Goal: Task Accomplishment & Management: Manage account settings

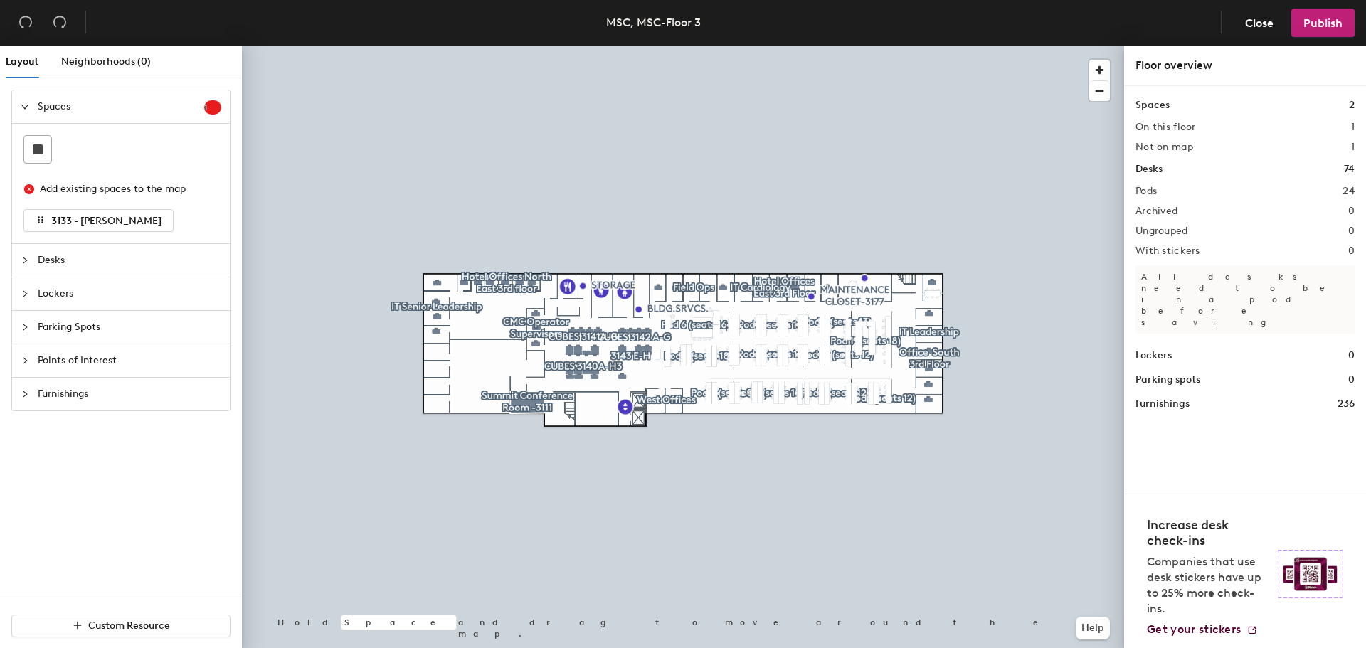
click at [21, 261] on icon "collapsed" at bounding box center [25, 260] width 9 height 9
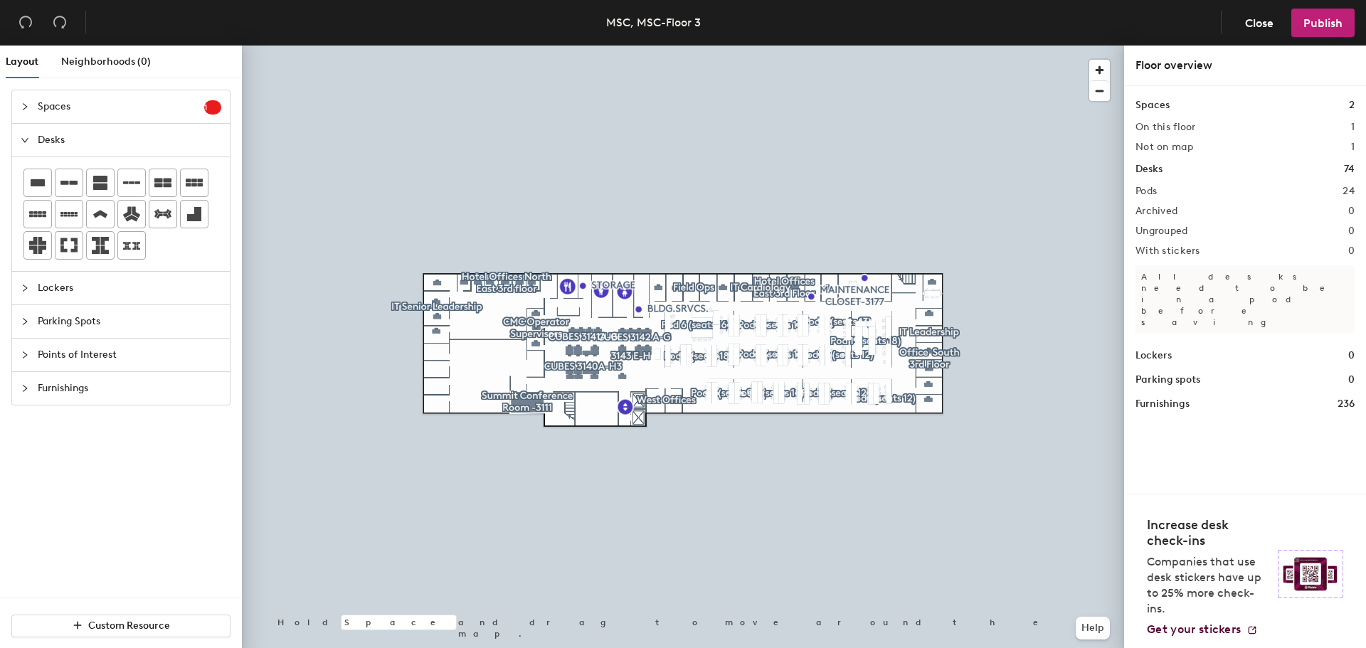
click at [28, 110] on icon "collapsed" at bounding box center [25, 106] width 9 height 9
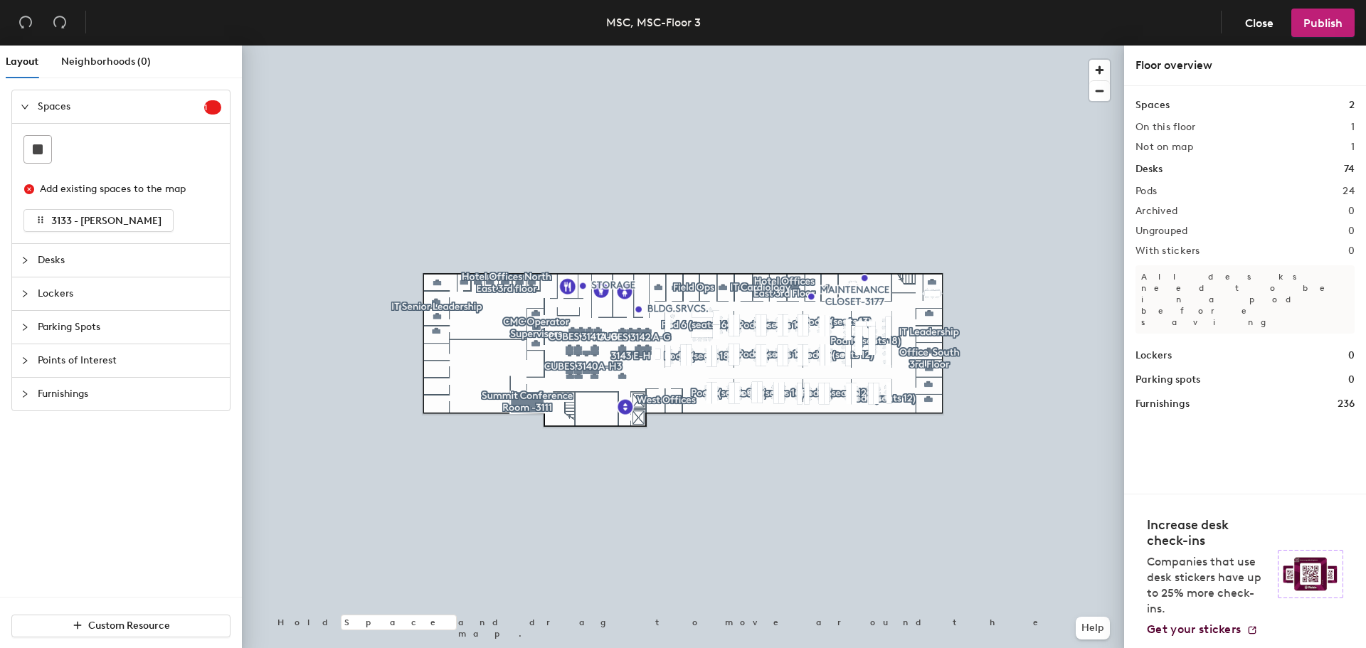
click at [27, 111] on div at bounding box center [29, 107] width 17 height 16
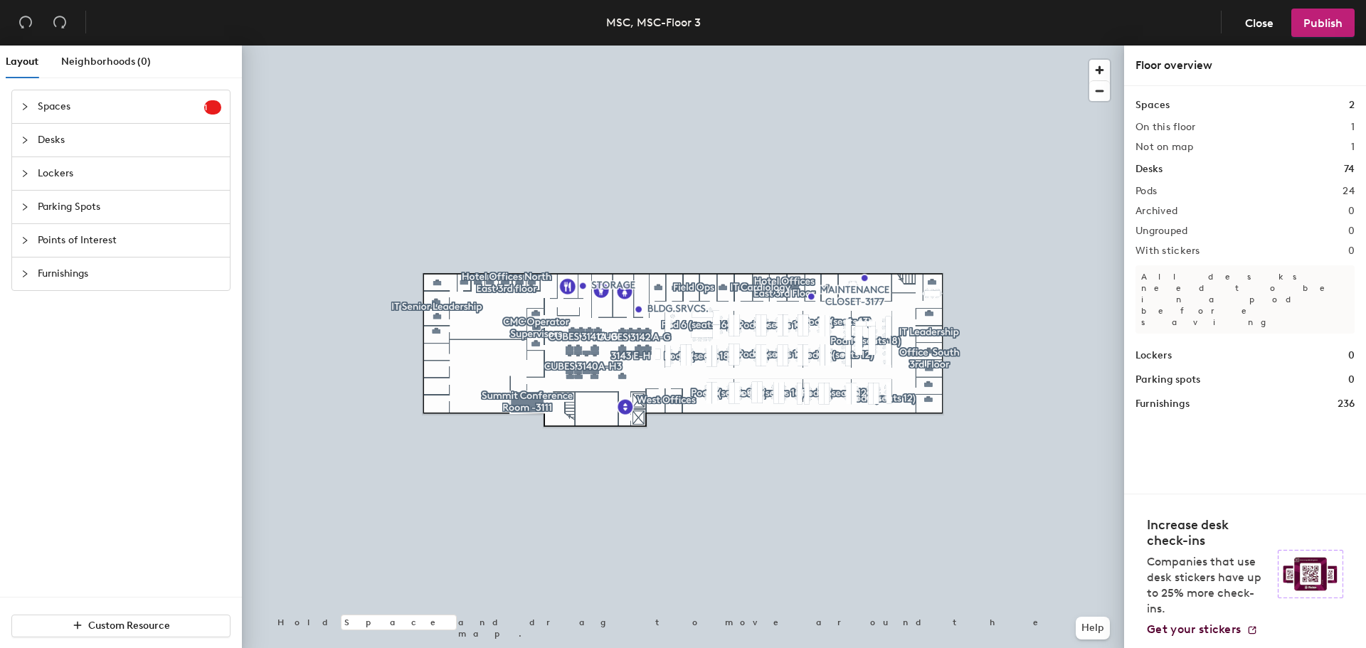
click at [27, 111] on div at bounding box center [29, 107] width 17 height 16
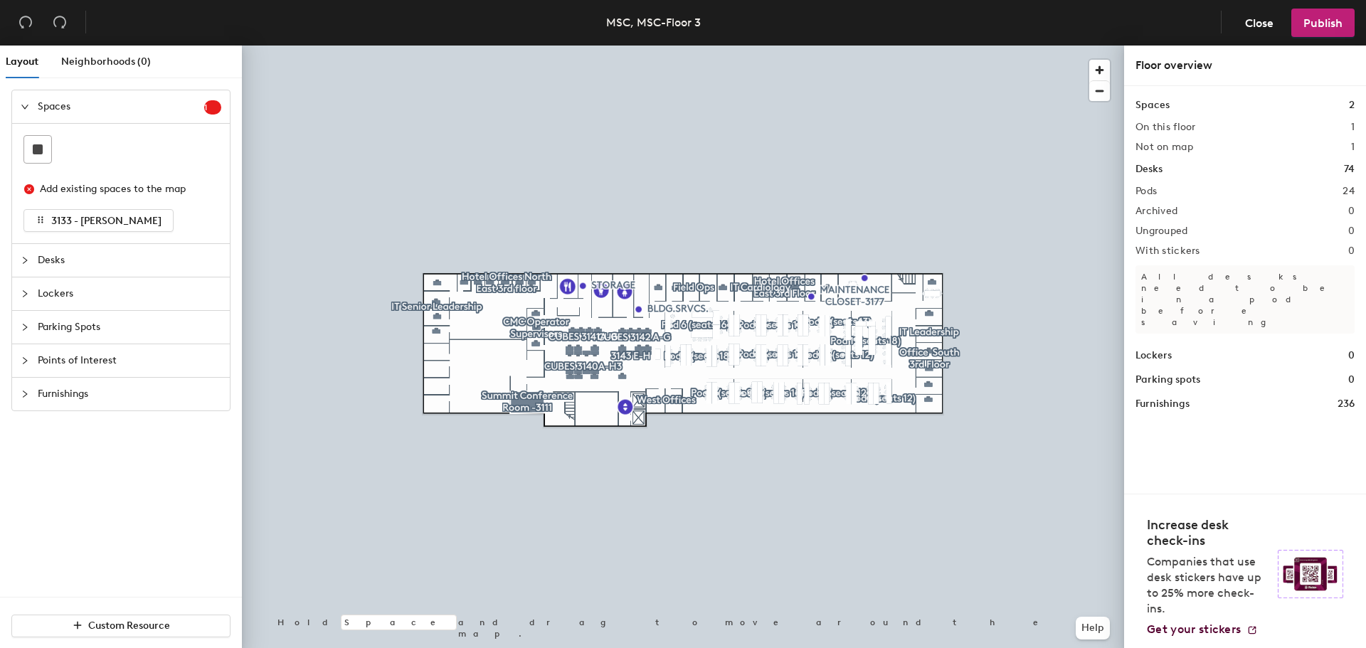
click at [25, 105] on icon "expanded" at bounding box center [25, 106] width 9 height 9
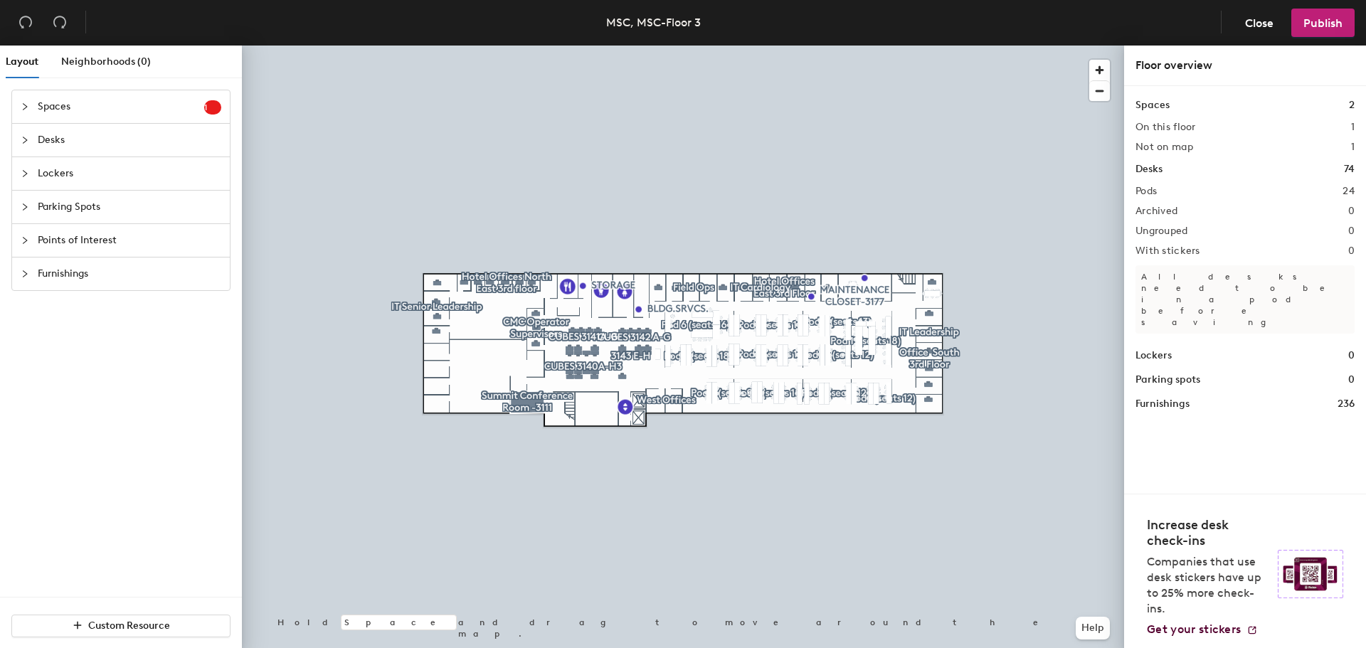
click at [25, 105] on icon "collapsed" at bounding box center [25, 106] width 4 height 7
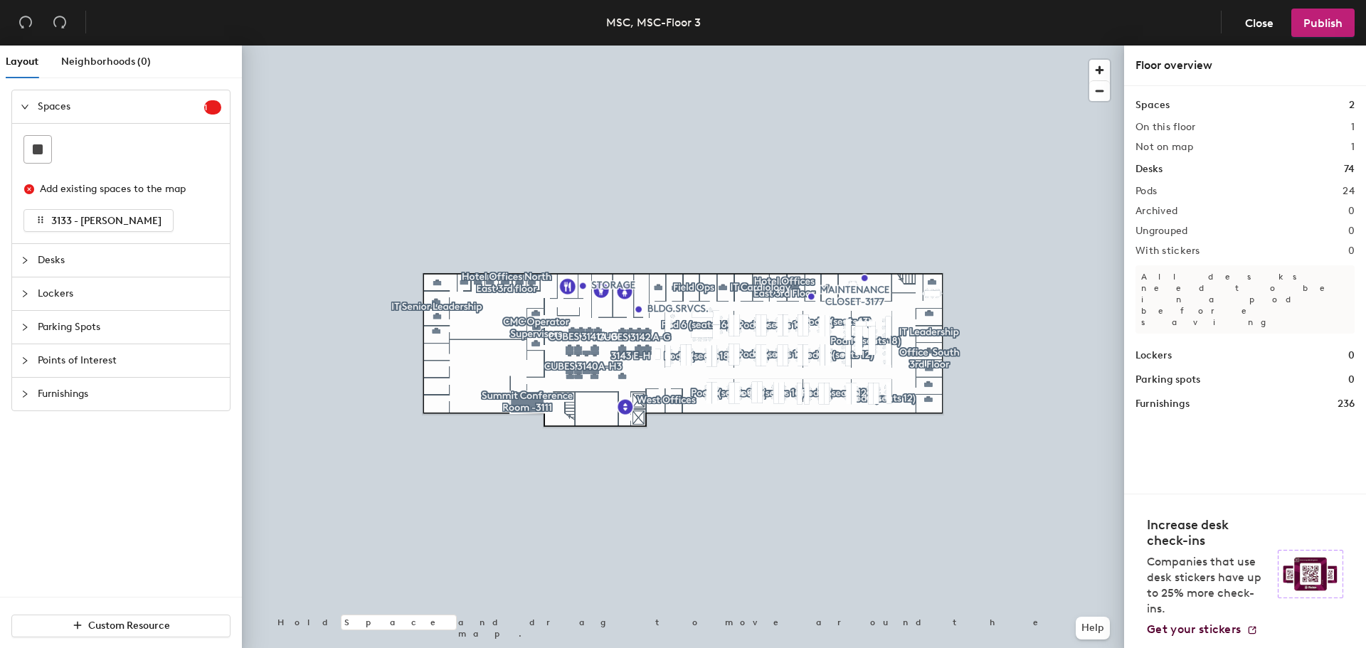
click at [23, 258] on icon "collapsed" at bounding box center [25, 260] width 9 height 9
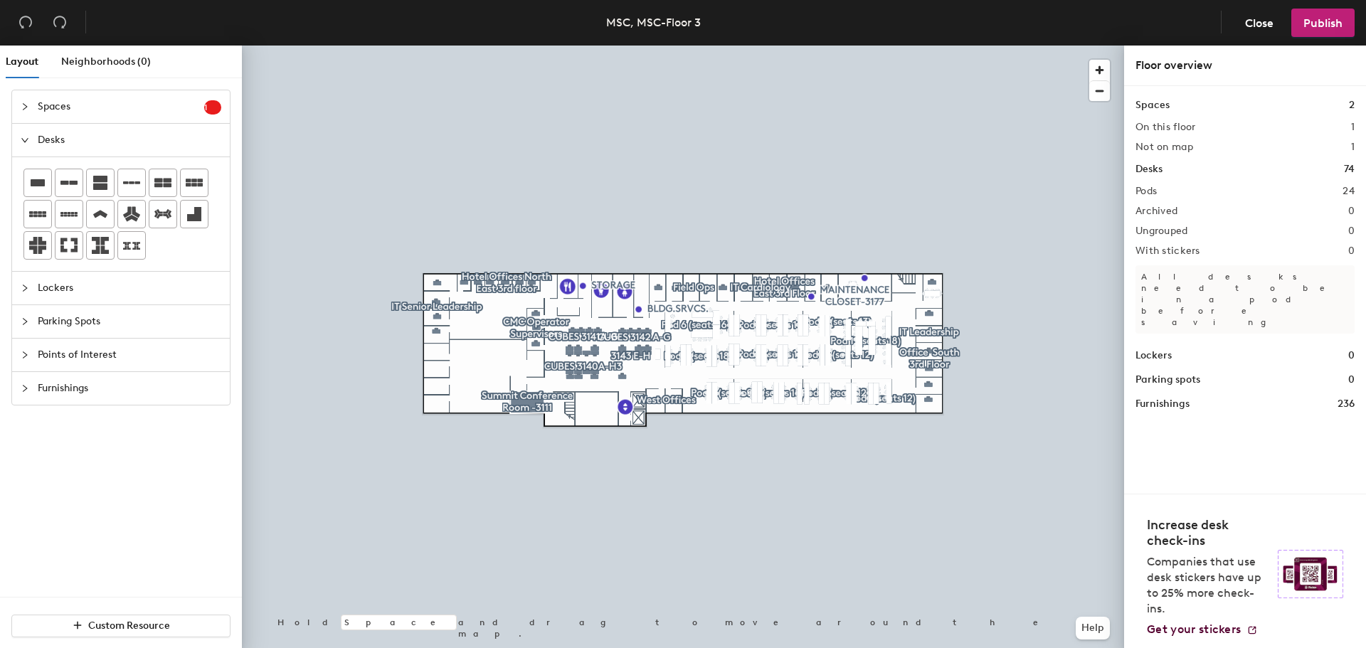
click at [21, 100] on div at bounding box center [29, 107] width 17 height 16
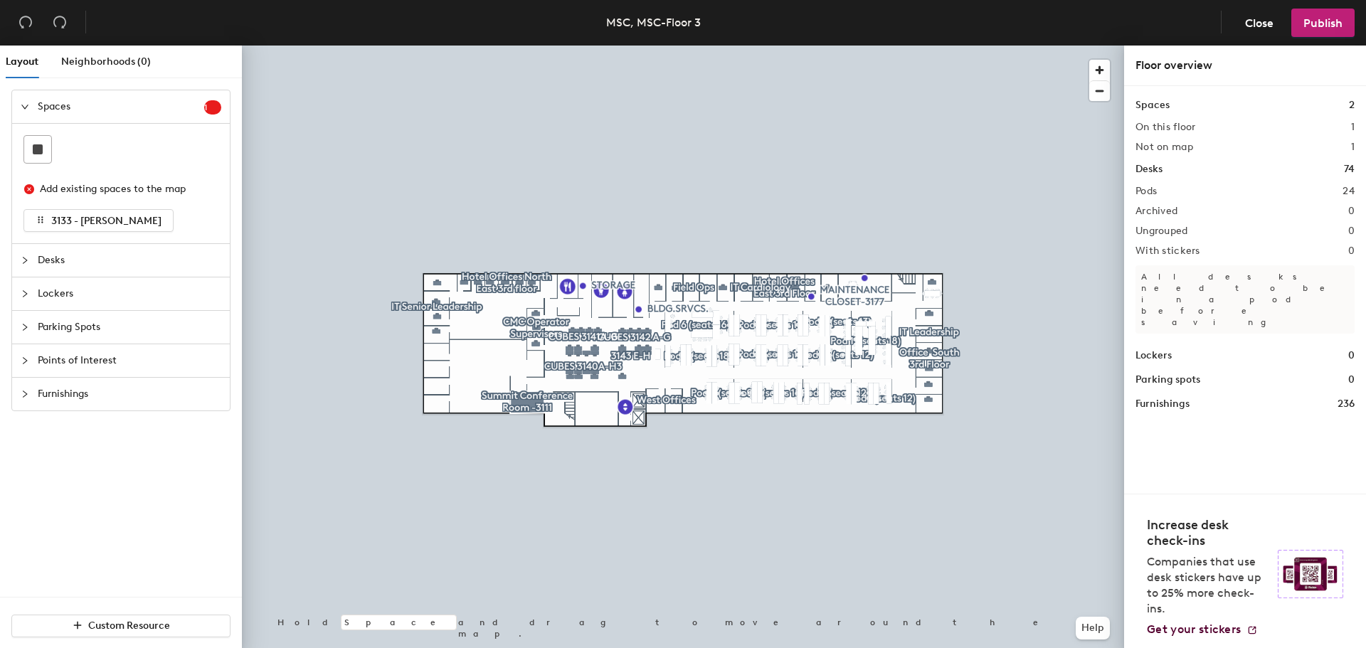
click at [934, 46] on div at bounding box center [683, 46] width 883 height 0
click at [26, 261] on icon "collapsed" at bounding box center [25, 260] width 4 height 7
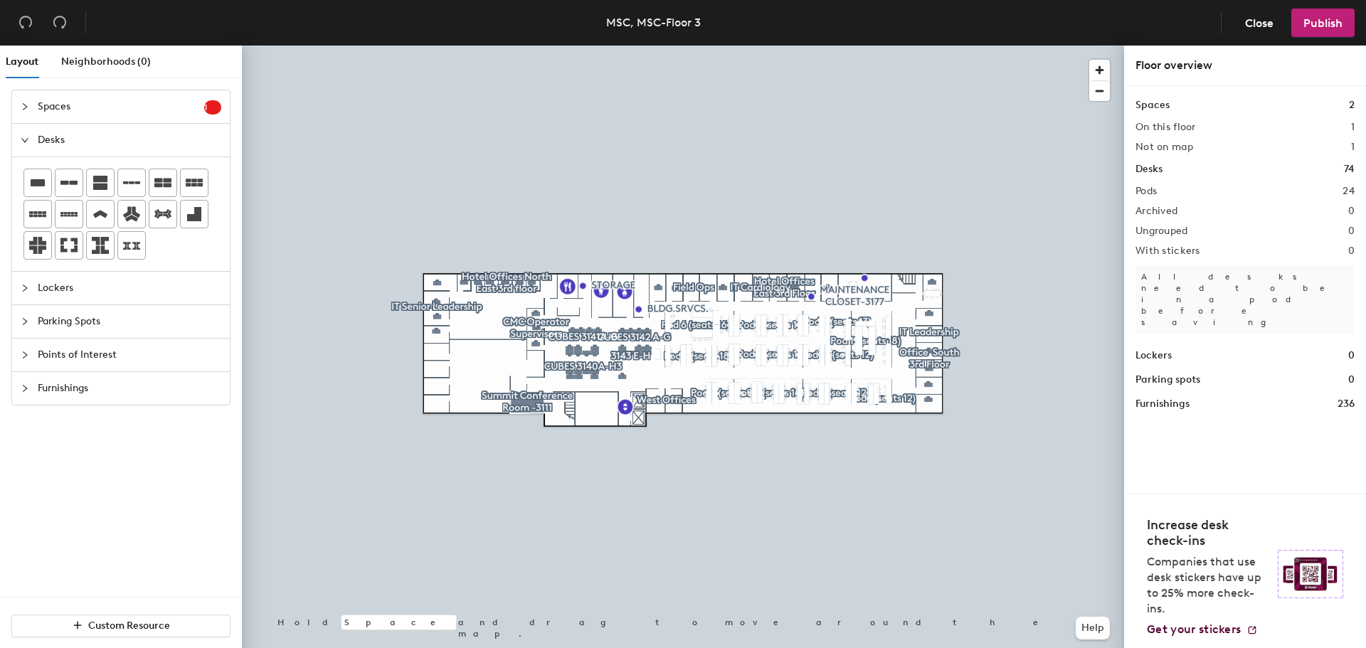
click at [21, 142] on icon "expanded" at bounding box center [25, 140] width 9 height 9
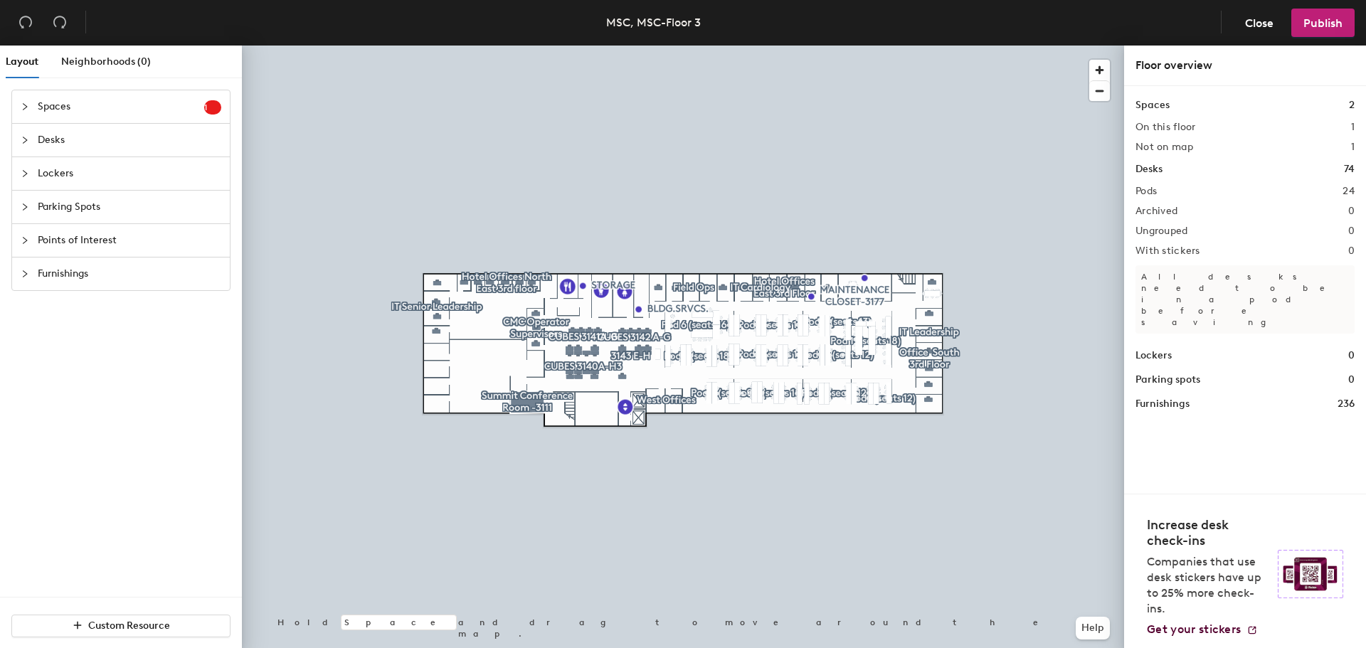
click at [26, 110] on div at bounding box center [29, 107] width 17 height 16
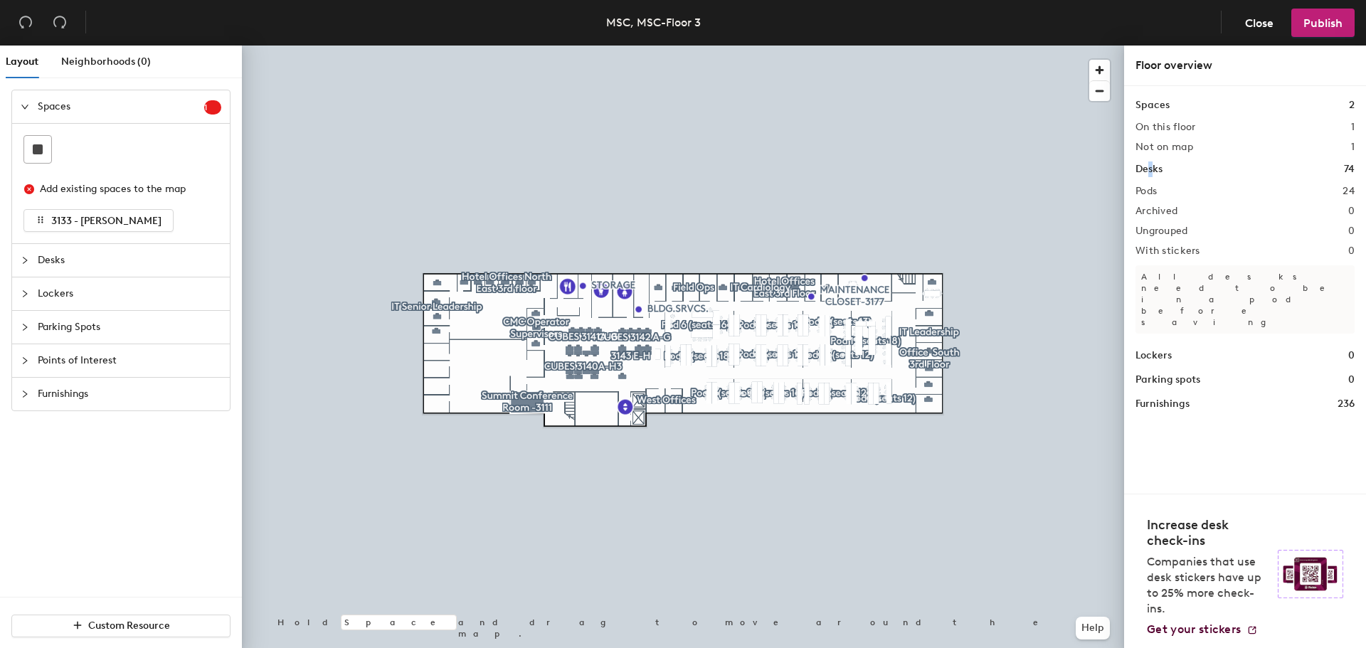
click at [1152, 172] on h1 "Desks" at bounding box center [1149, 170] width 27 height 16
click at [22, 259] on icon "collapsed" at bounding box center [25, 260] width 9 height 9
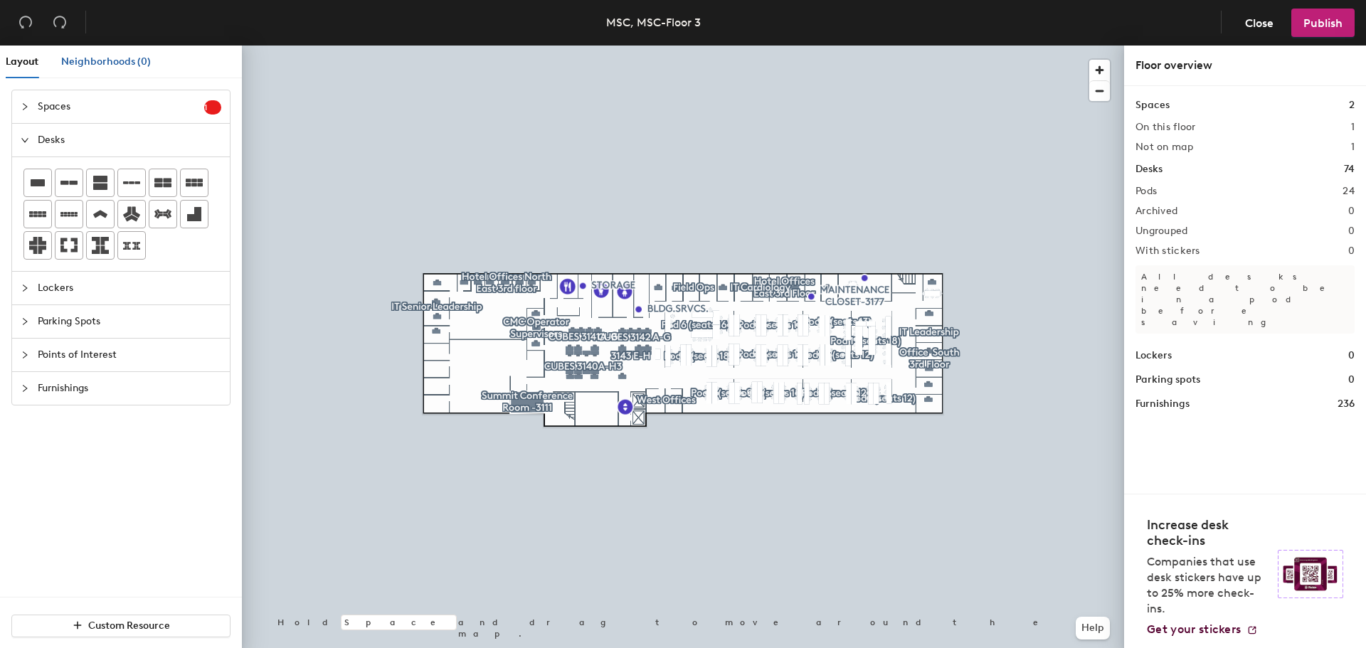
click at [130, 65] on span "Neighborhoods (0)" at bounding box center [106, 62] width 90 height 12
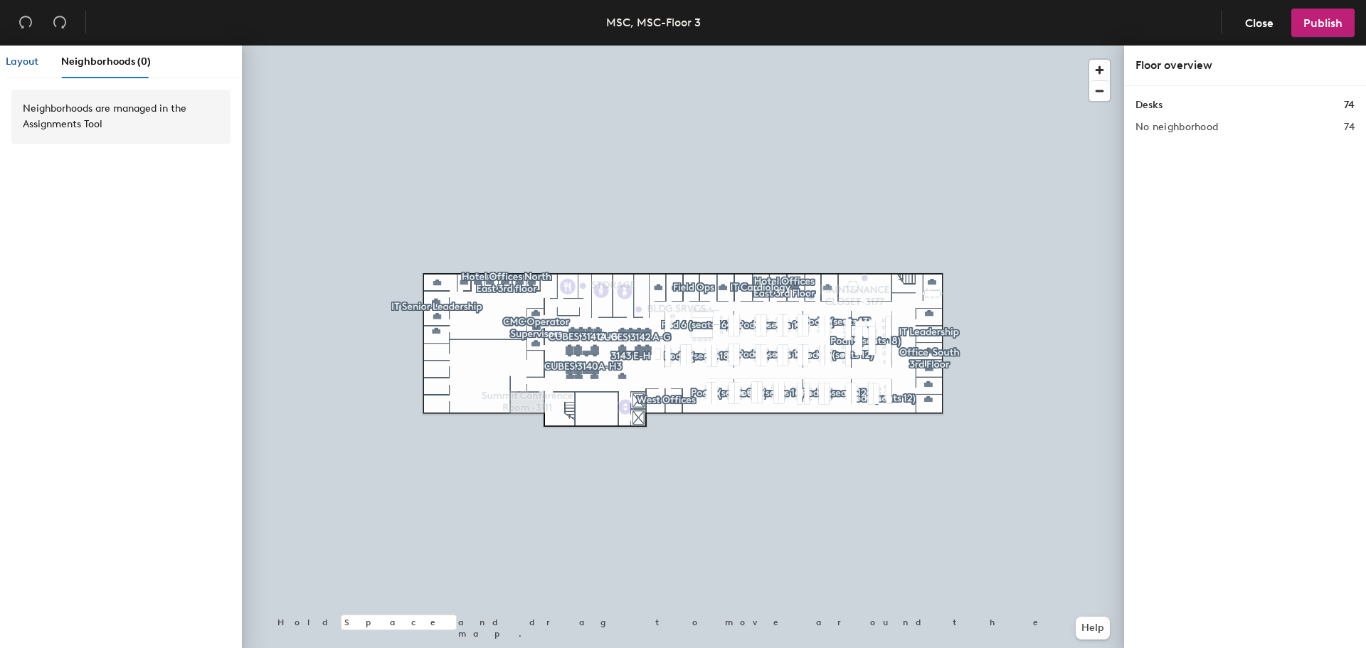
click at [12, 63] on span "Layout" at bounding box center [22, 62] width 33 height 12
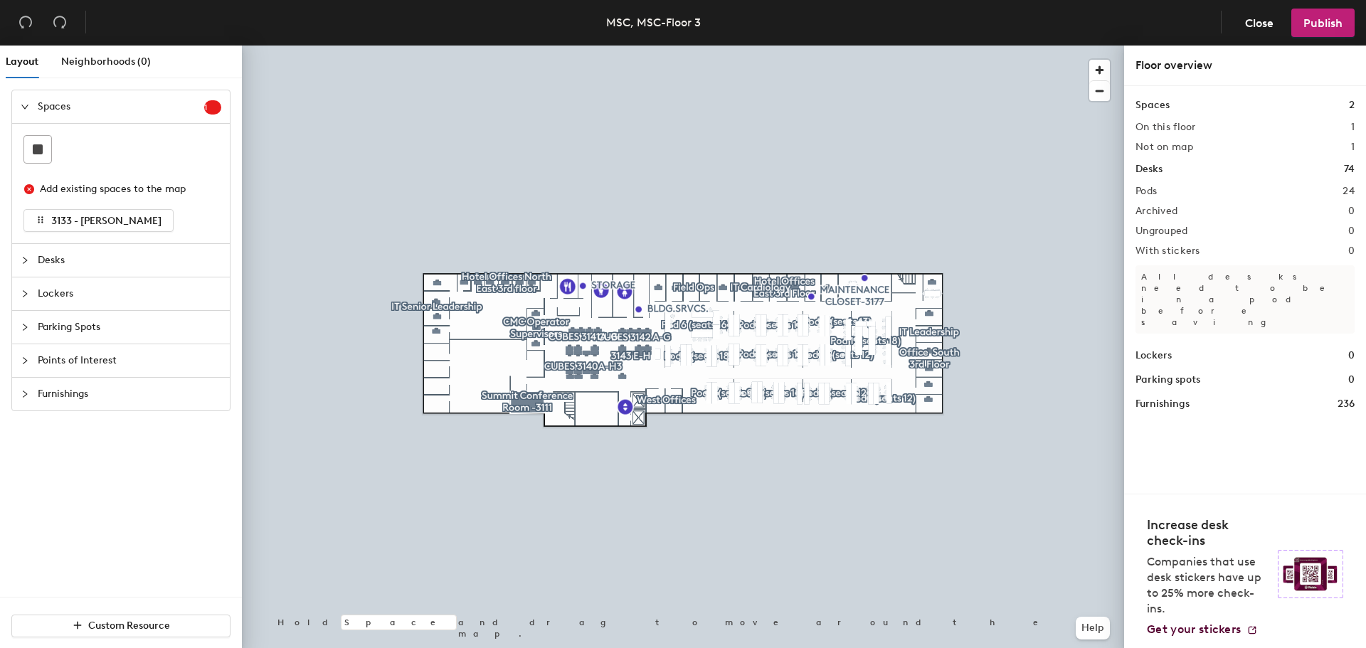
click at [27, 109] on icon "expanded" at bounding box center [25, 106] width 9 height 9
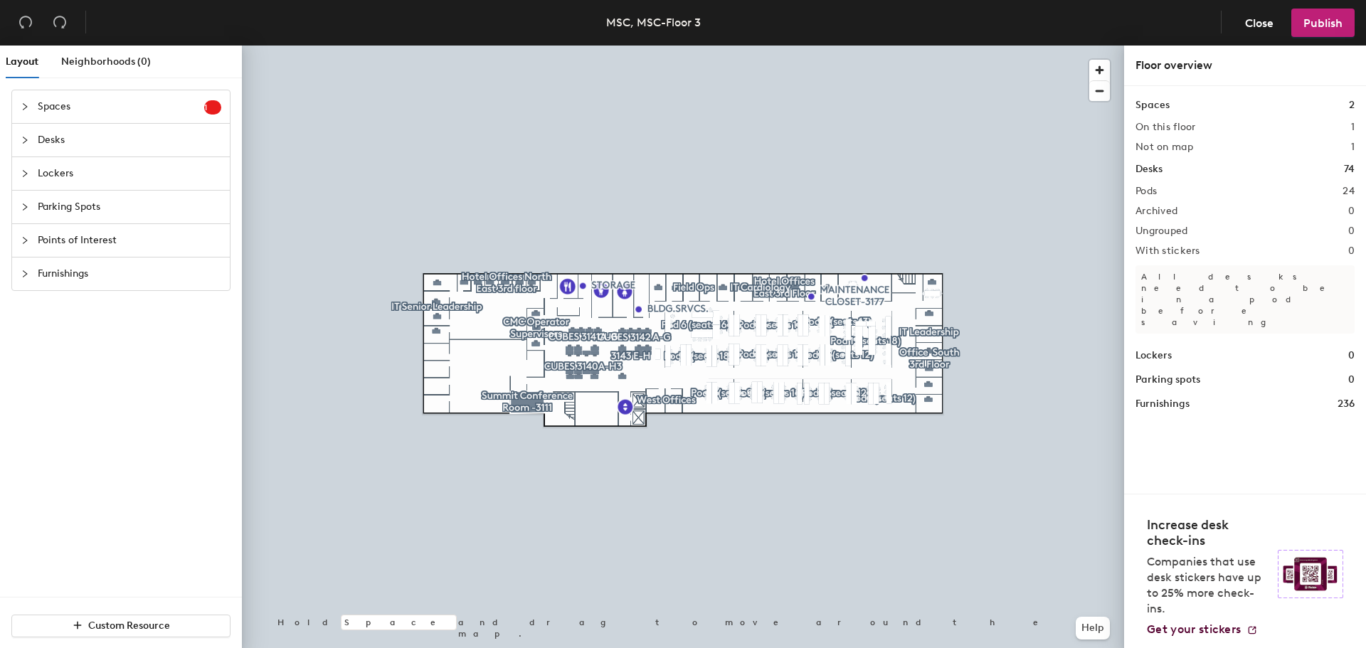
click at [28, 108] on icon "collapsed" at bounding box center [25, 106] width 9 height 9
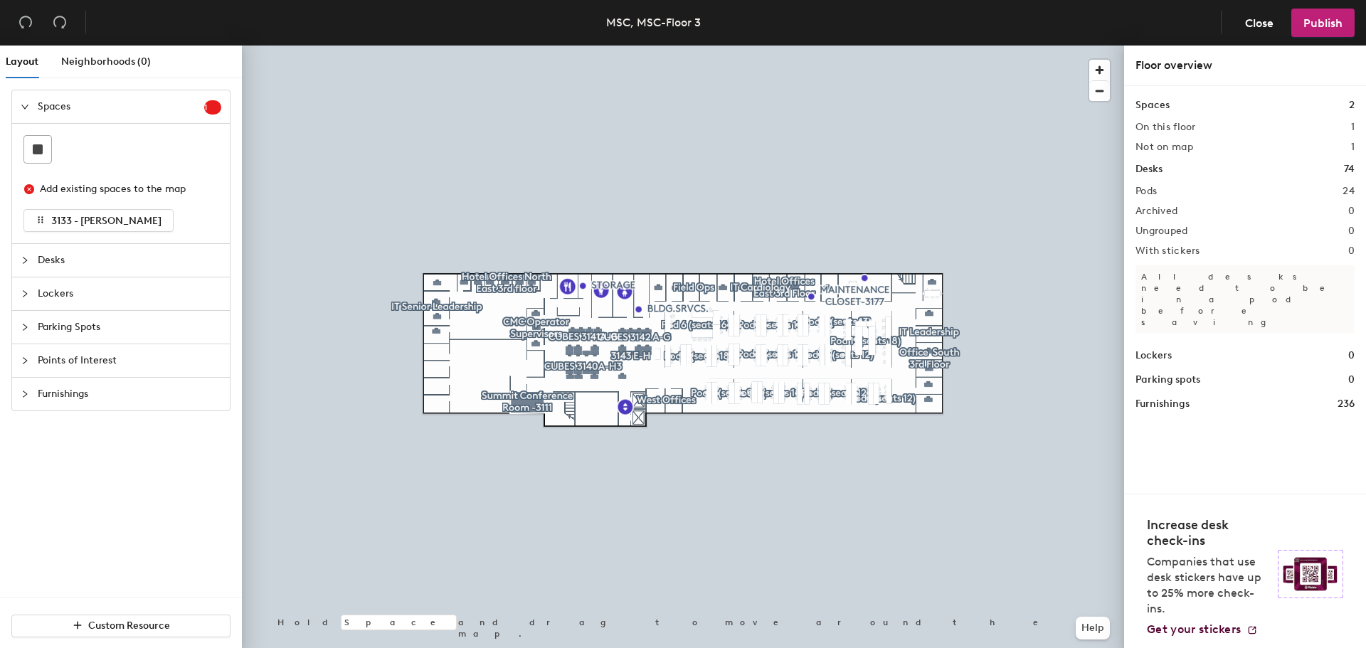
click at [23, 265] on div at bounding box center [29, 261] width 17 height 16
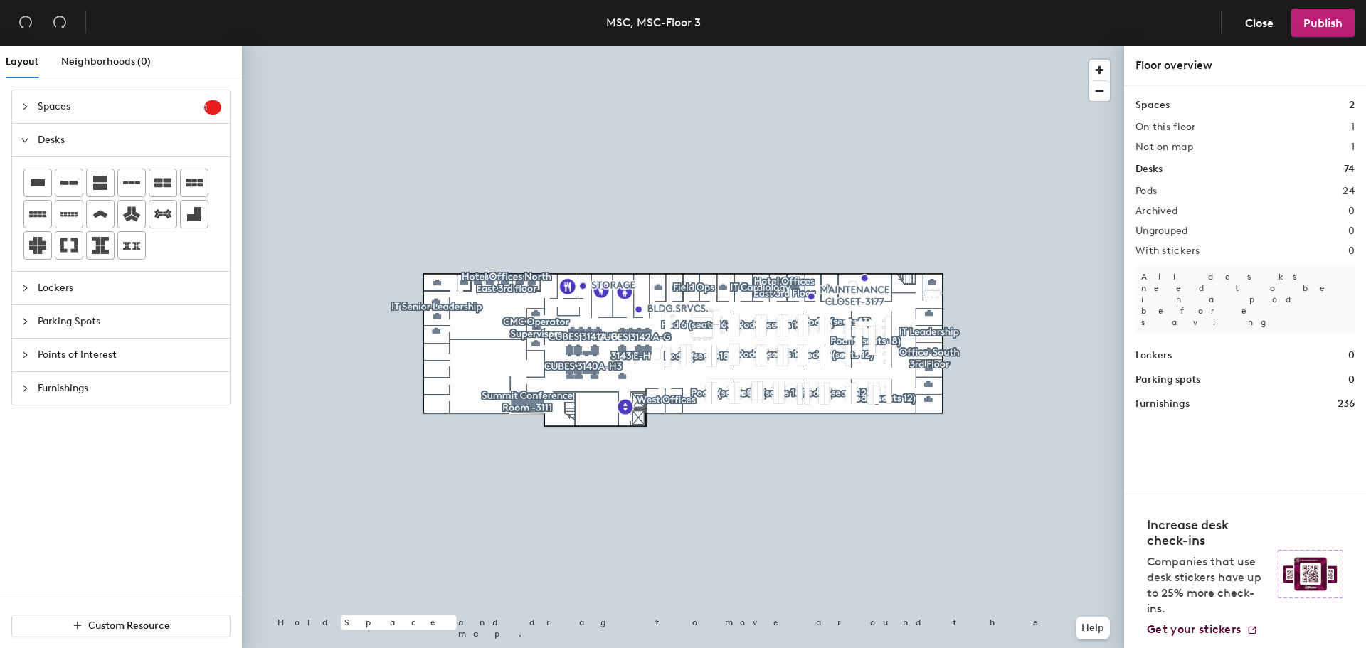
click at [26, 144] on icon "expanded" at bounding box center [25, 140] width 9 height 9
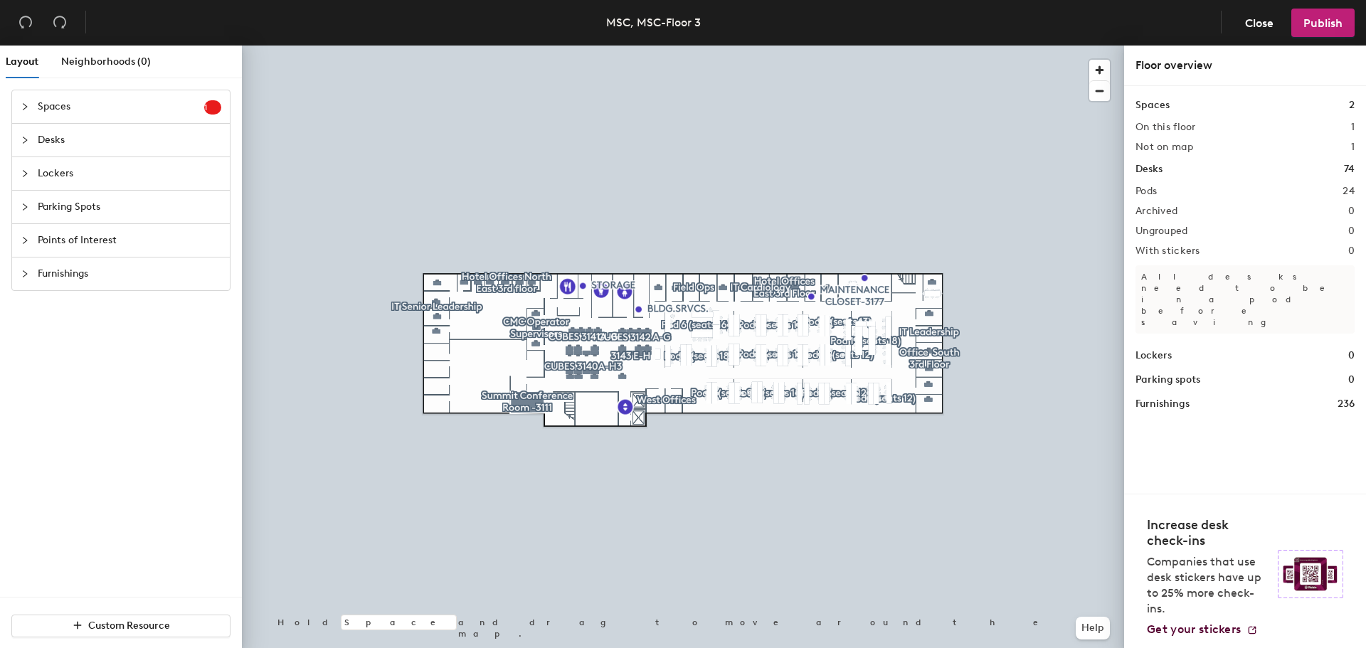
click at [27, 110] on icon "collapsed" at bounding box center [25, 106] width 9 height 9
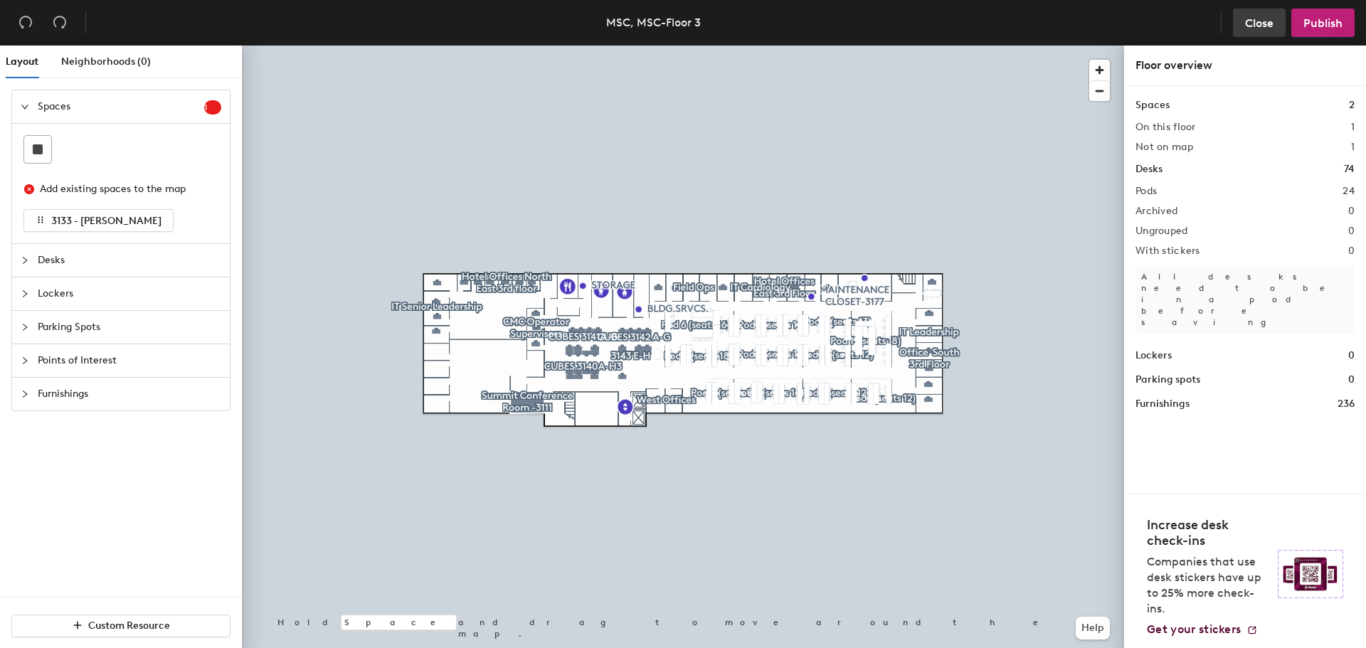
click at [1239, 16] on button "Close" at bounding box center [1259, 23] width 53 height 28
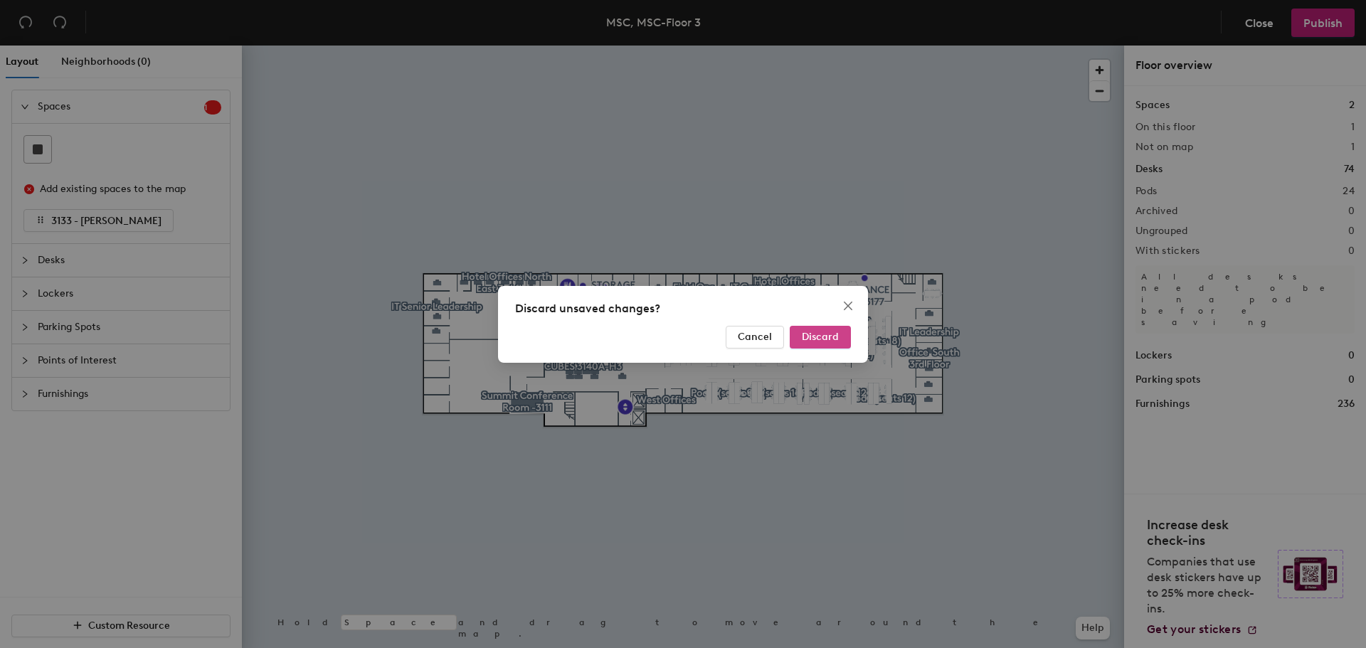
click at [833, 337] on span "Discard" at bounding box center [820, 337] width 37 height 12
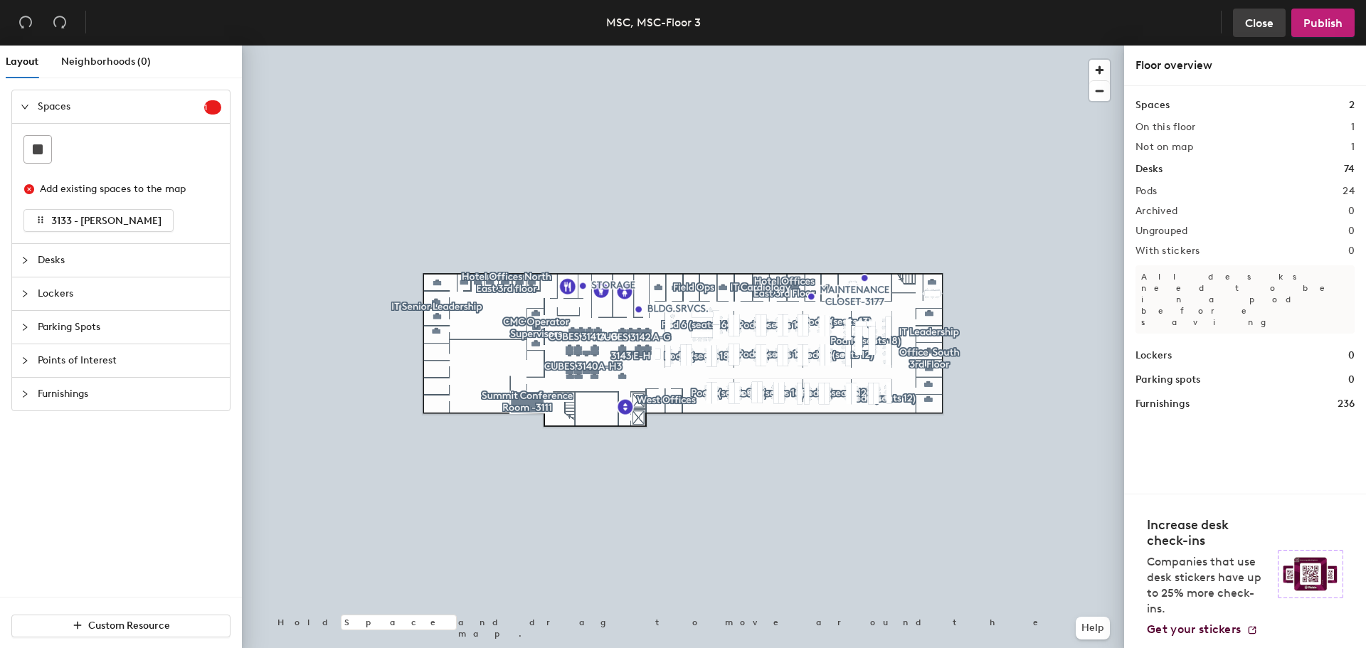
click at [1261, 27] on span "Close" at bounding box center [1259, 23] width 28 height 14
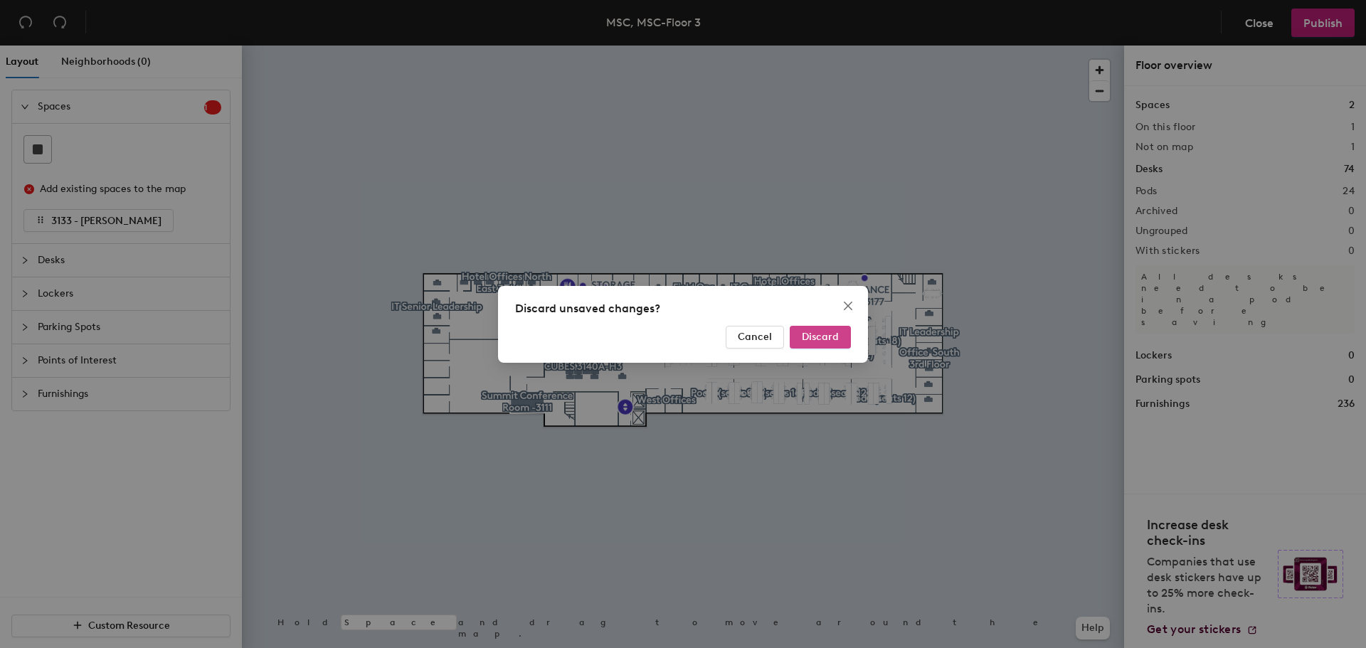
click at [818, 337] on span "Discard" at bounding box center [820, 337] width 37 height 12
